Goal: Check status: Check status

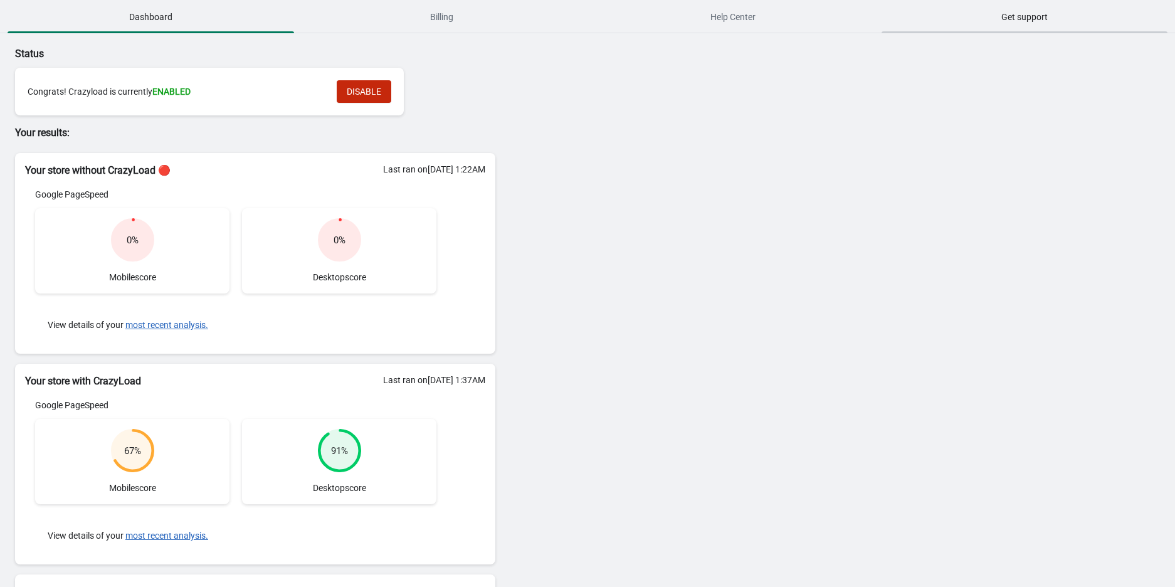
click at [1023, 22] on span "Get support" at bounding box center [1025, 17] width 287 height 23
click at [443, 18] on span "Billing" at bounding box center [442, 17] width 287 height 23
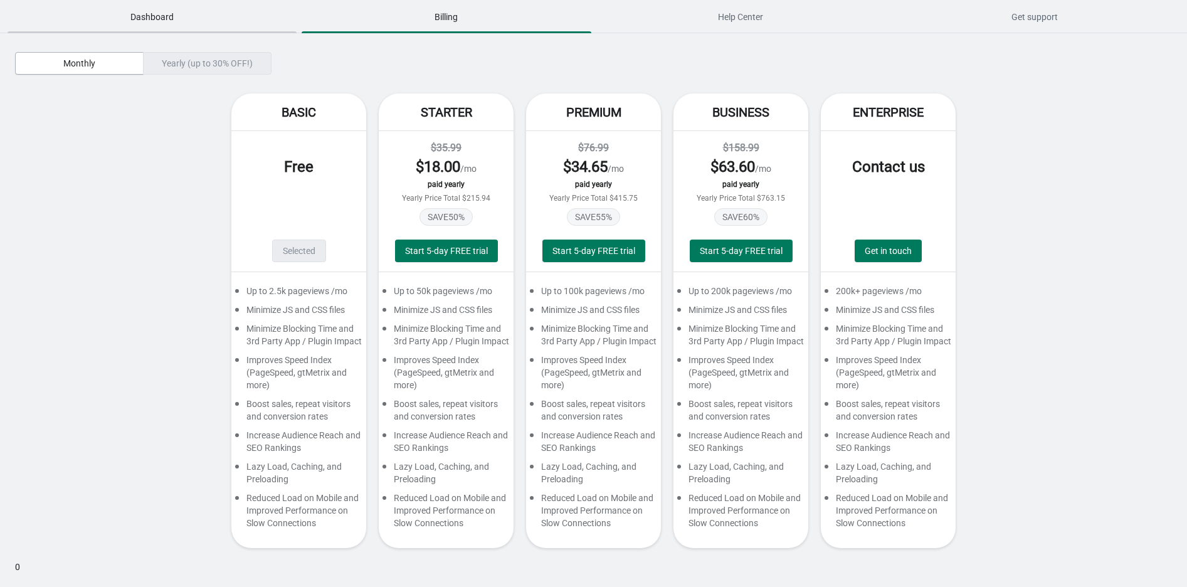
click at [156, 22] on span "Dashboard" at bounding box center [152, 17] width 289 height 23
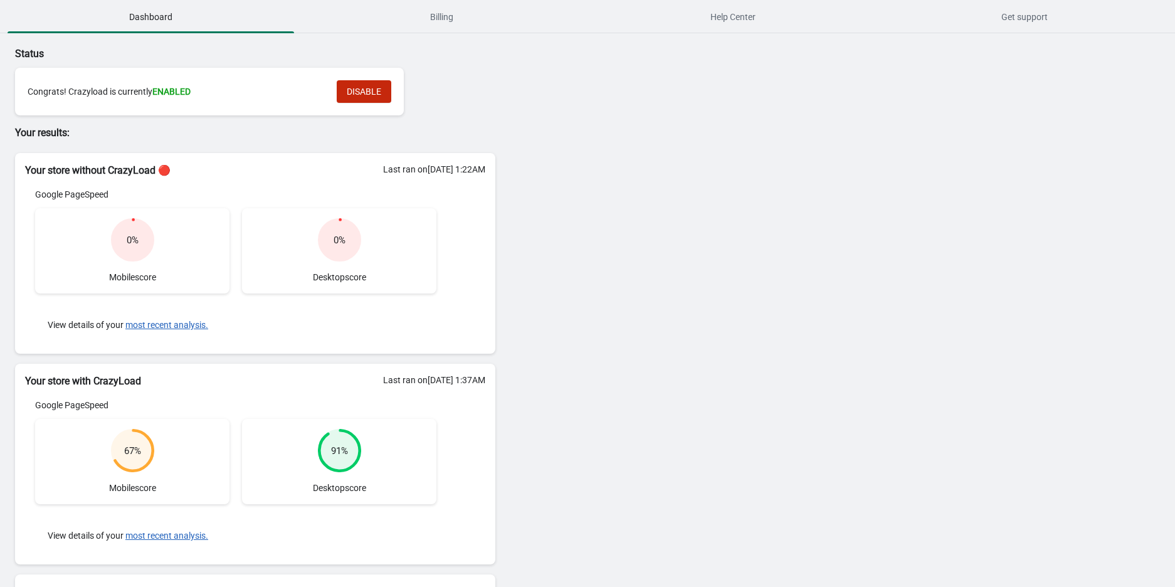
click at [157, 331] on div "View details of your most recent analysis." at bounding box center [235, 325] width 401 height 38
click at [159, 325] on button "most recent analysis." at bounding box center [166, 325] width 83 height 10
click at [56, 166] on h2 "Your store without CrazyLoad 🔴" at bounding box center [255, 170] width 460 height 15
click at [177, 169] on h2 "Your store without CrazyLoad 🔴" at bounding box center [255, 170] width 460 height 15
click at [436, 171] on div "Last ran on 25/07/2025 at 1:22AM" at bounding box center [434, 169] width 102 height 13
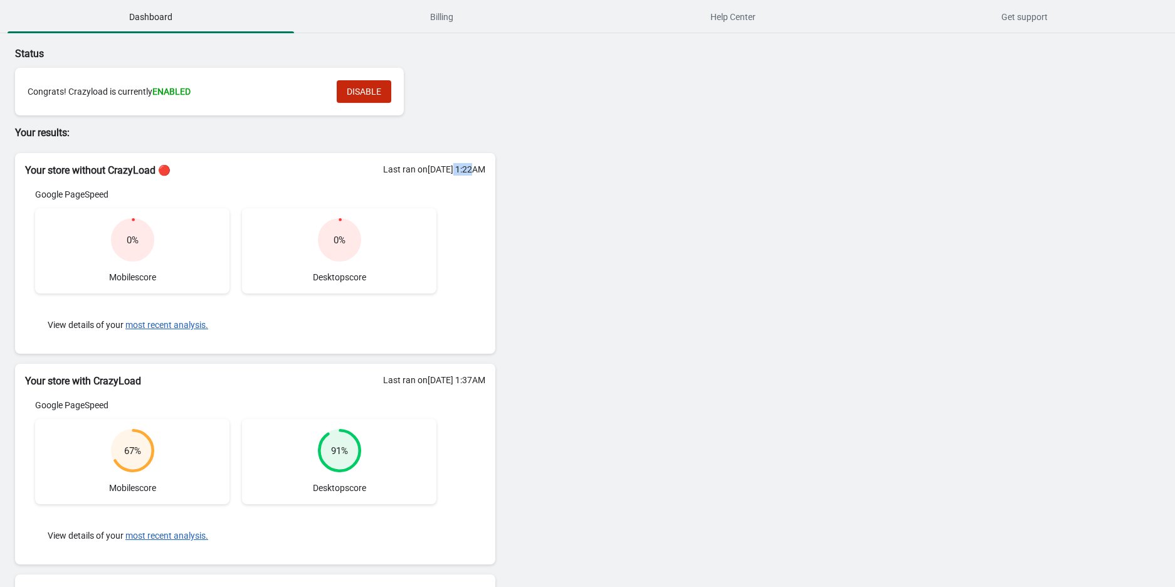
click at [436, 171] on div "Last ran on 25/07/2025 at 1:22AM" at bounding box center [434, 169] width 102 height 13
click at [697, 234] on div "Status Congrats! Crazyload is currently ENABLED DISABLE Your results: Your stor…" at bounding box center [587, 351] width 1175 height 636
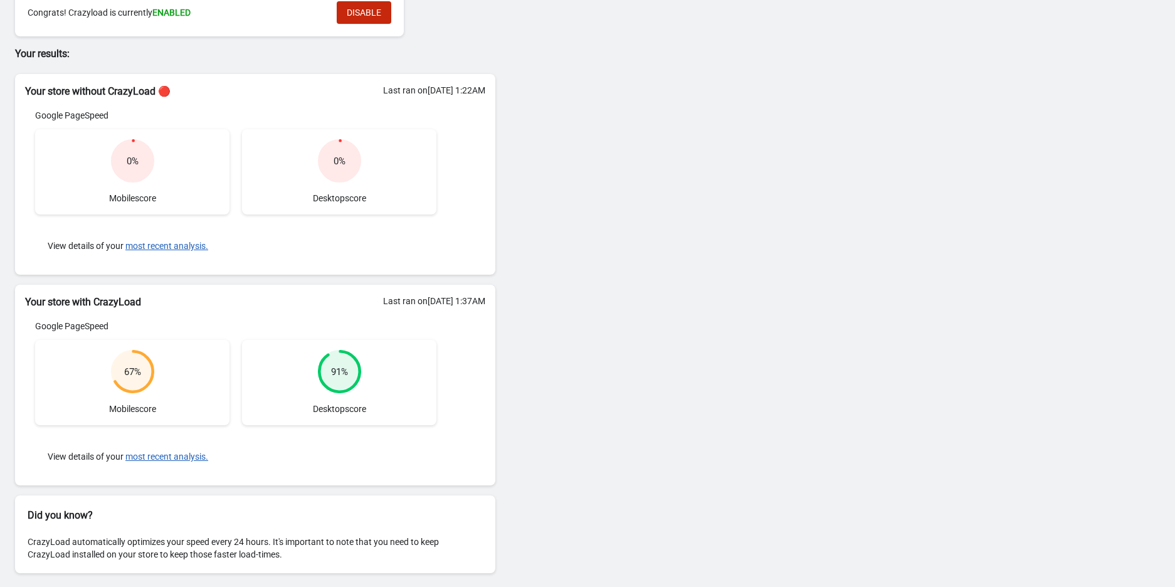
scroll to position [82, 0]
click at [161, 362] on div "67 % Mobile score" at bounding box center [132, 379] width 194 height 85
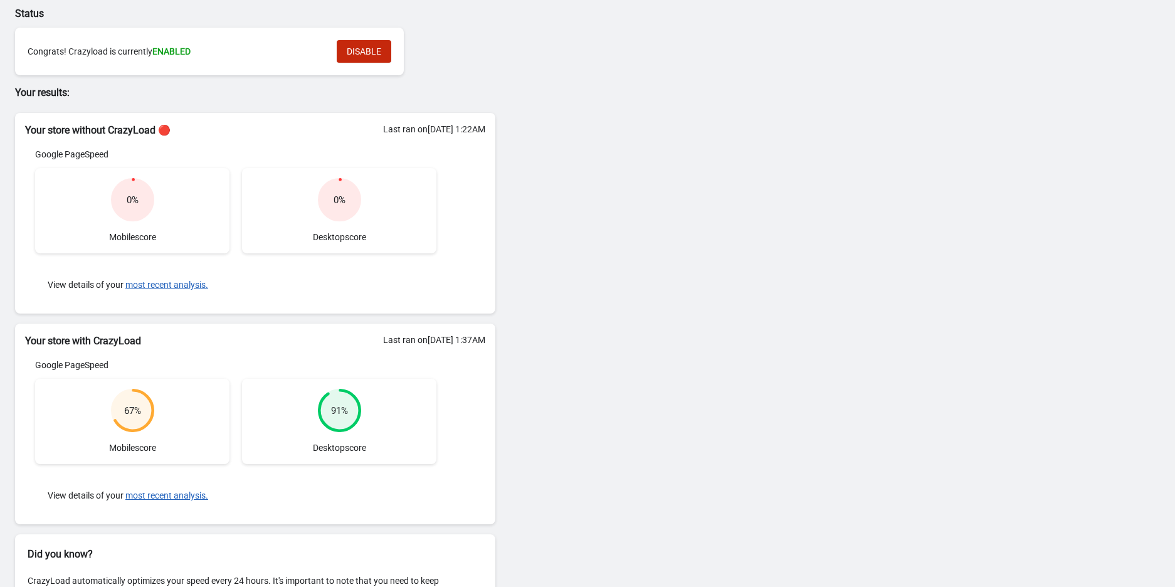
scroll to position [0, 0]
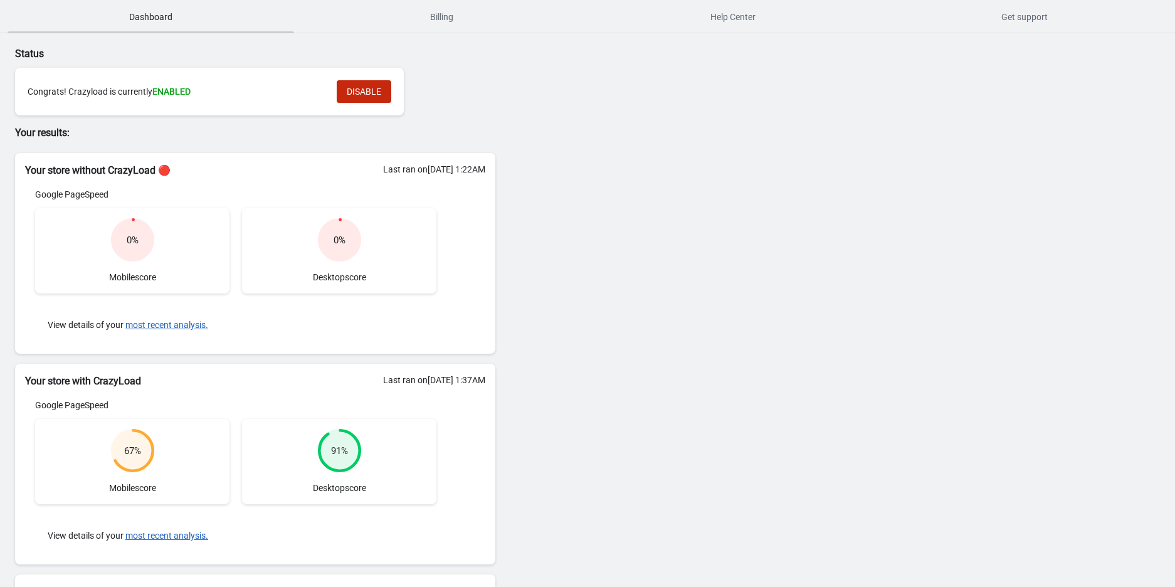
click at [179, 9] on span "Dashboard" at bounding box center [151, 17] width 287 height 23
